Goal: Information Seeking & Learning: Learn about a topic

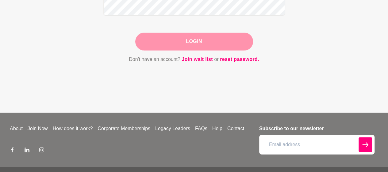
scroll to position [107, 0]
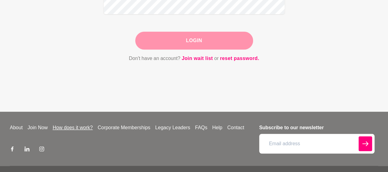
click at [71, 129] on link "How does it work?" at bounding box center [72, 127] width 45 height 7
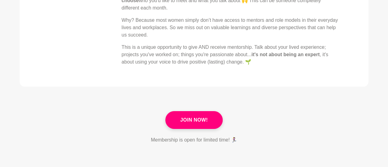
scroll to position [334, 0]
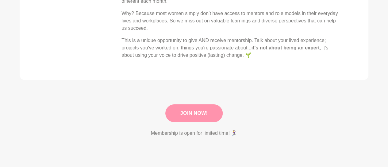
click at [206, 120] on link "Join Now!" at bounding box center [194, 113] width 58 height 18
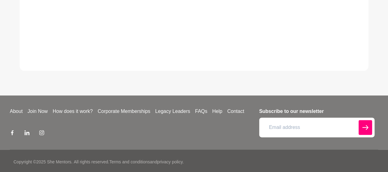
scroll to position [354, 0]
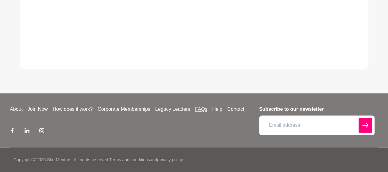
click at [202, 111] on link "FAQs" at bounding box center [201, 108] width 17 height 7
